Goal: Communication & Community: Answer question/provide support

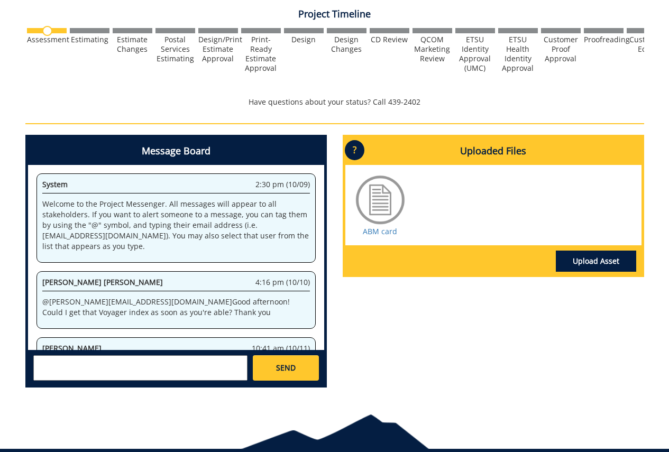
scroll to position [141, 0]
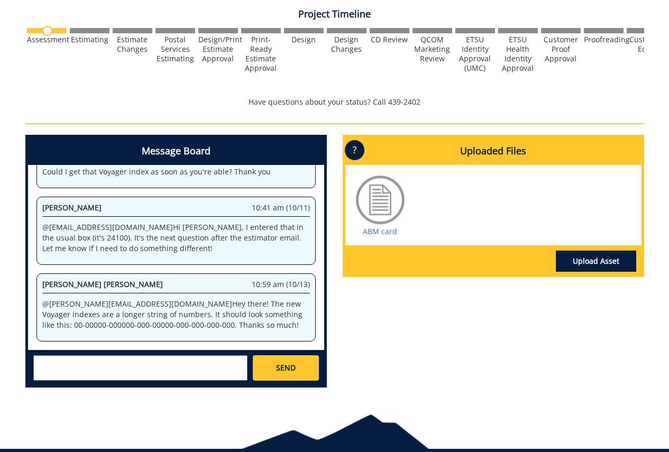
click at [216, 368] on textarea at bounding box center [140, 368] width 214 height 25
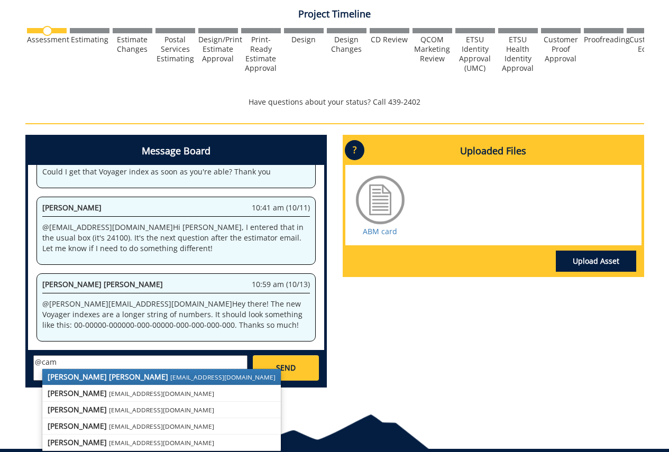
click at [170, 380] on small "[EMAIL_ADDRESS][DOMAIN_NAME]" at bounding box center [222, 377] width 105 height 8
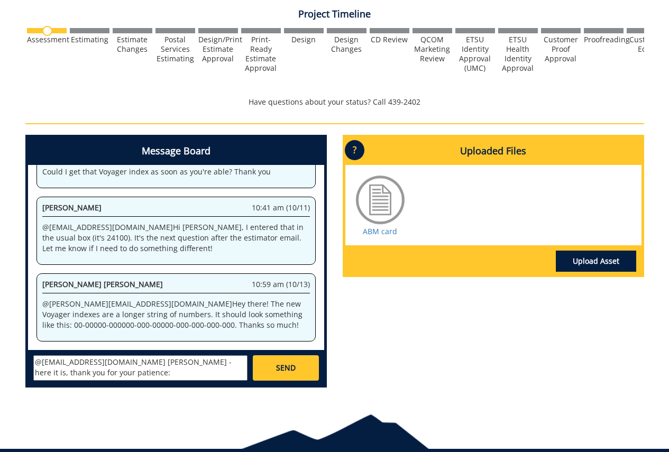
paste textarea "10-44000-100000-100-74160-350-999-999-999-99"
type textarea "@[EMAIL_ADDRESS][DOMAIN_NAME] [PERSON_NAME] - here it is, thank you for your pa…"
click at [277, 367] on span "SEND" at bounding box center [286, 368] width 20 height 11
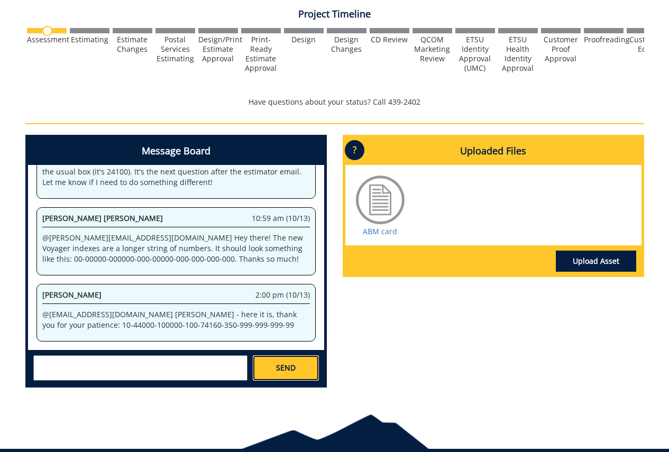
scroll to position [22416, 0]
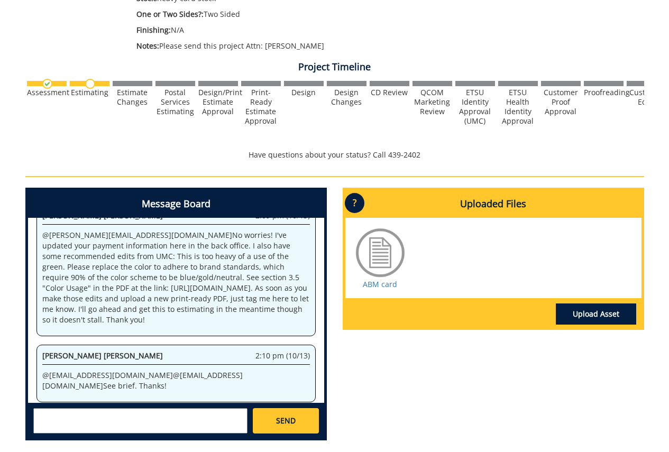
scroll to position [458, 0]
